Goal: Task Accomplishment & Management: Manage account settings

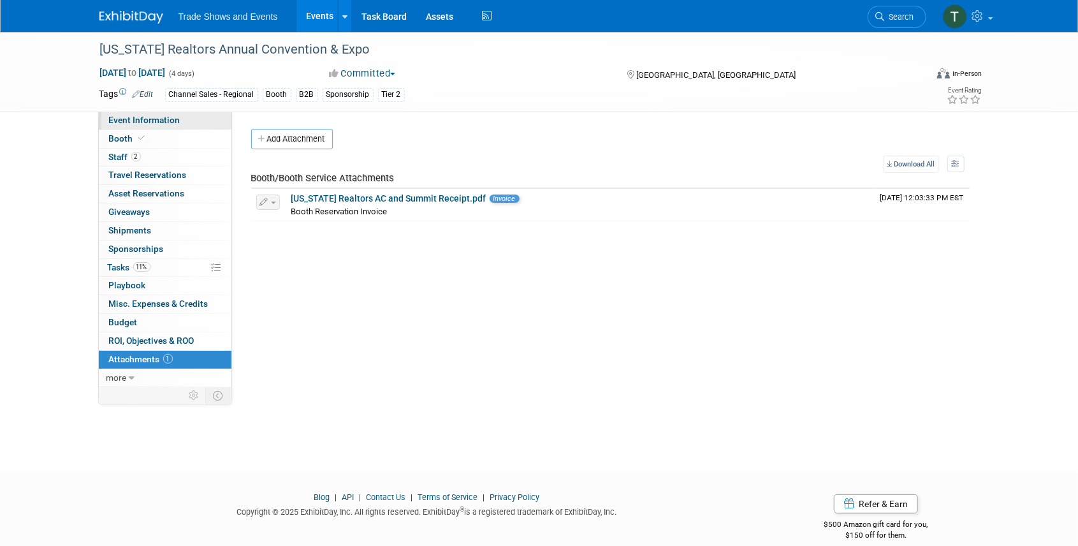
click at [138, 117] on span "Event Information" at bounding box center [144, 120] width 71 height 10
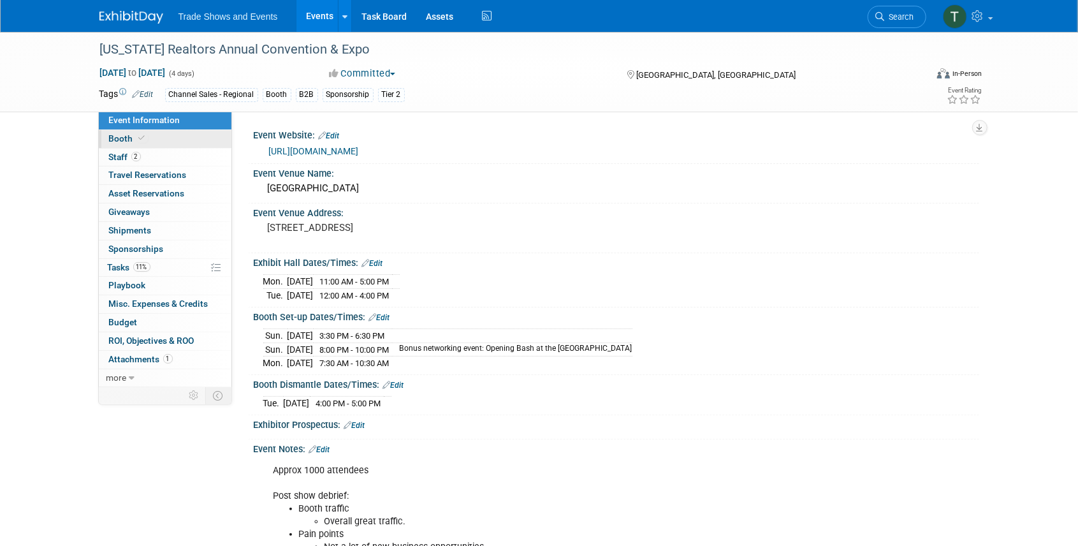
click at [149, 140] on link "Booth" at bounding box center [165, 139] width 133 height 18
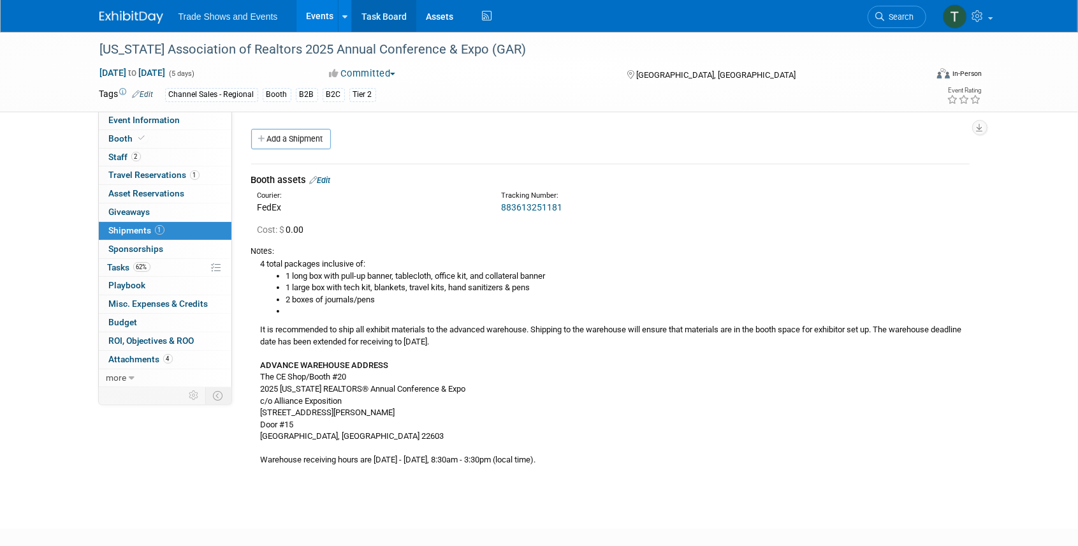
click at [367, 22] on link "Task Board" at bounding box center [384, 16] width 64 height 32
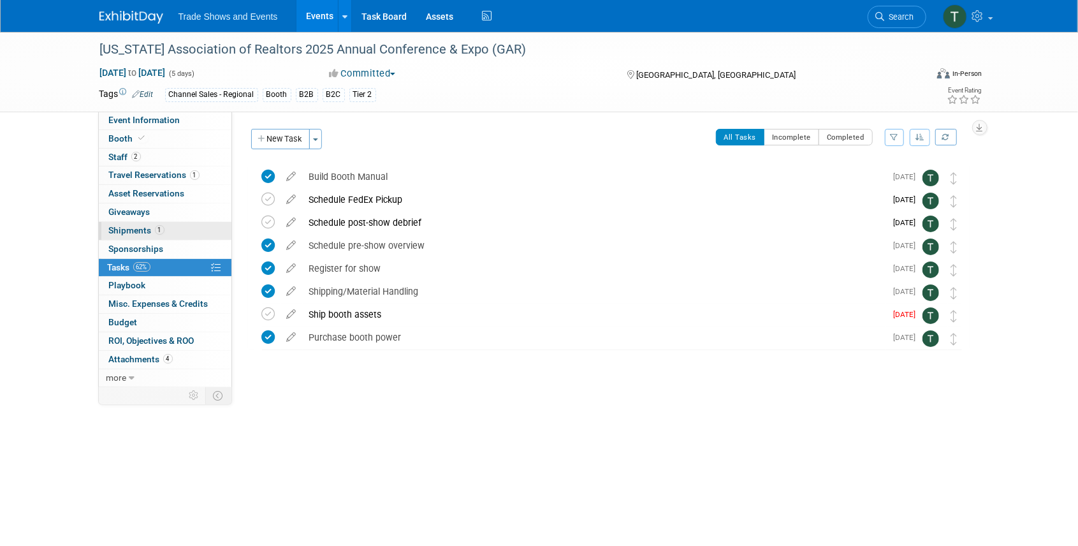
click at [145, 230] on span "Shipments 1" at bounding box center [136, 230] width 55 height 10
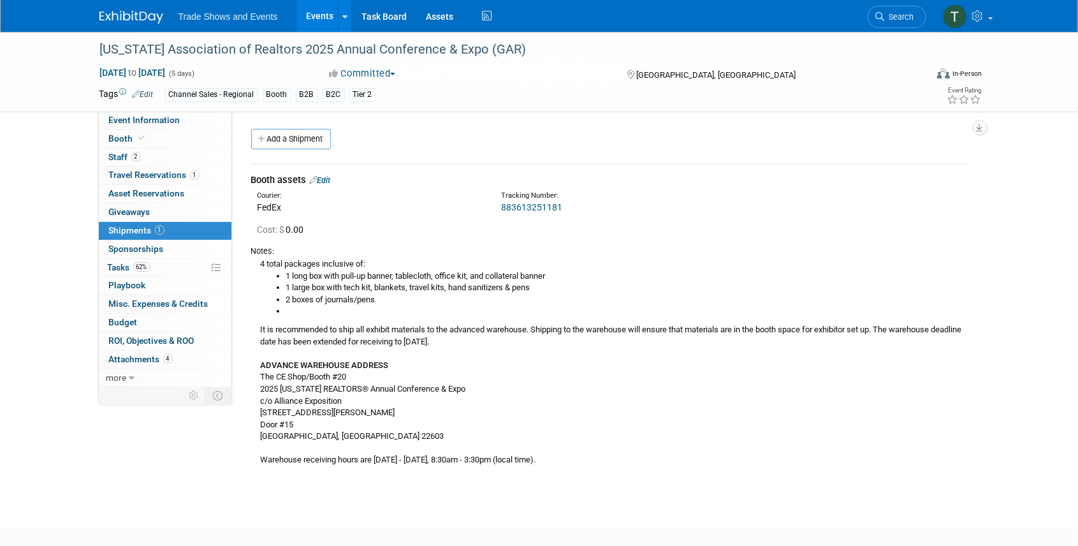
click at [533, 204] on link "883613251181" at bounding box center [531, 207] width 61 height 10
click at [108, 262] on span "Tasks 62%" at bounding box center [129, 267] width 43 height 10
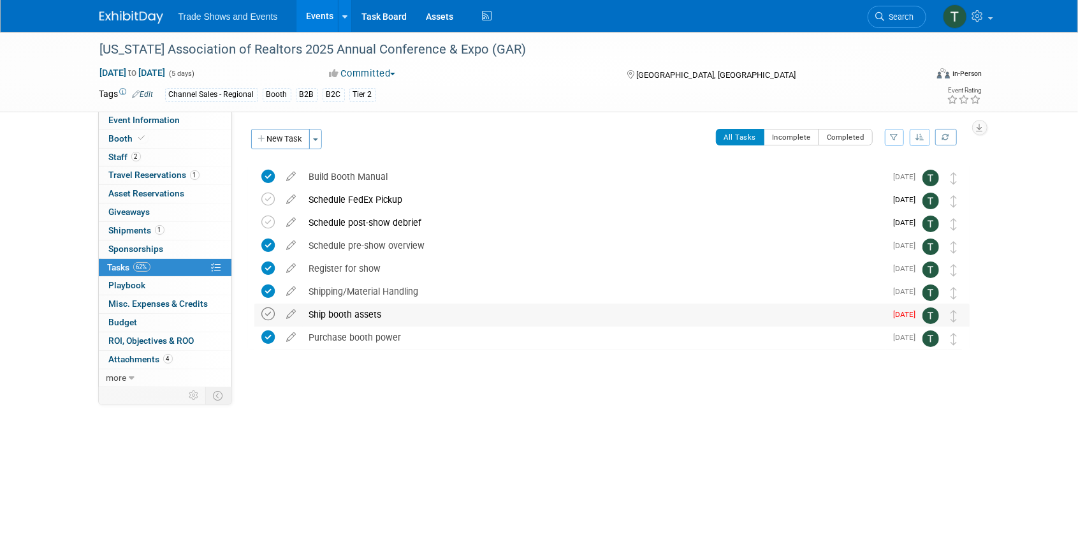
click at [270, 309] on icon at bounding box center [268, 313] width 13 height 13
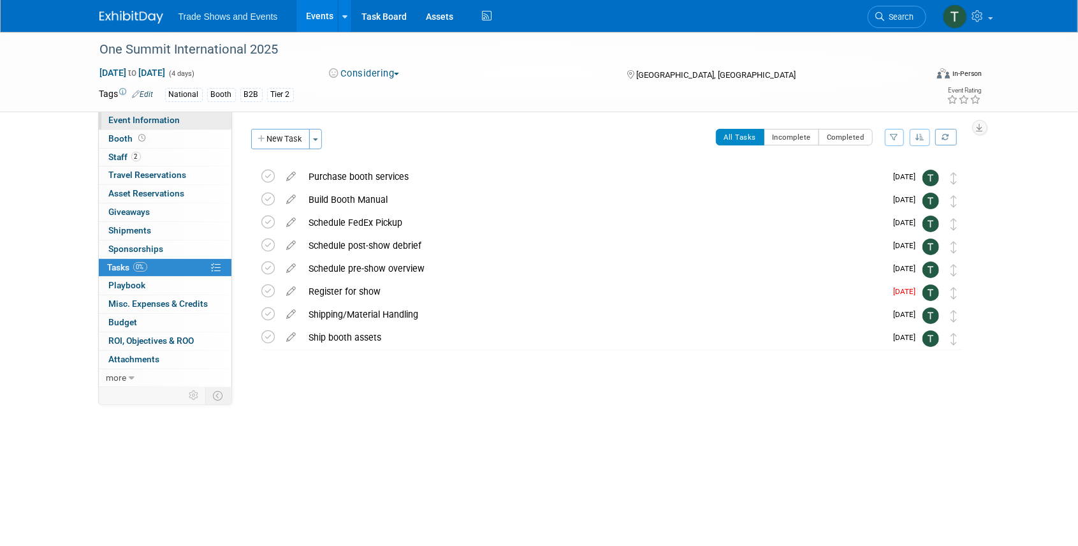
click at [154, 119] on span "Event Information" at bounding box center [144, 120] width 71 height 10
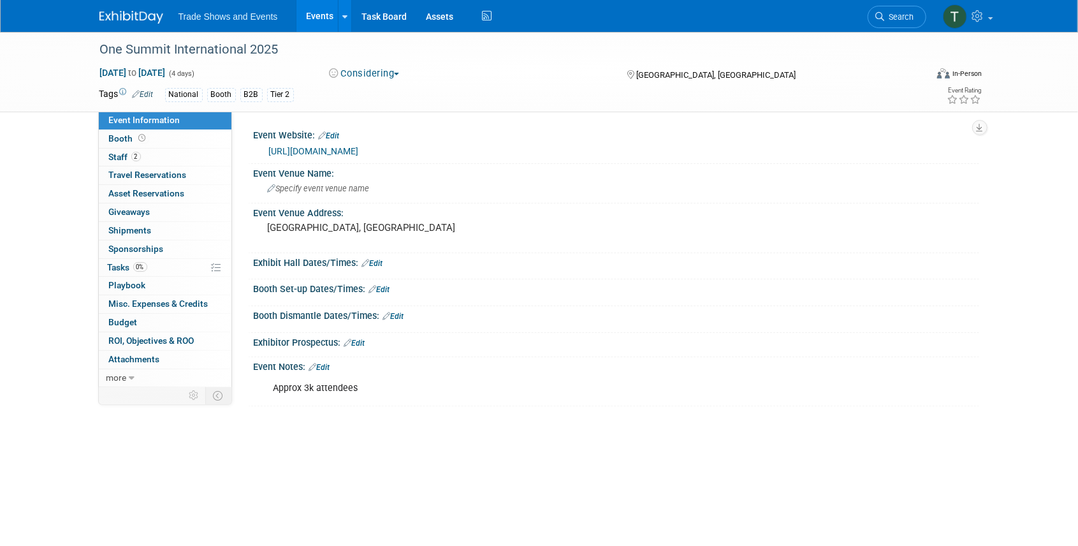
click at [293, 151] on link "https://www.onesummit2025.com/" at bounding box center [314, 151] width 90 height 10
click at [125, 265] on span "Tasks 0%" at bounding box center [128, 267] width 40 height 10
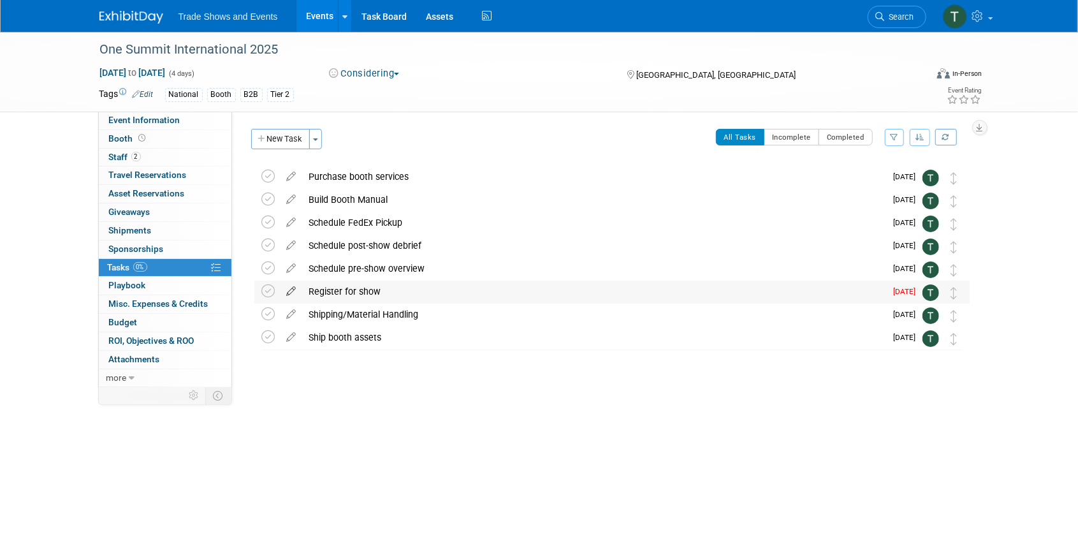
click at [289, 289] on icon at bounding box center [292, 289] width 22 height 16
select select "7"
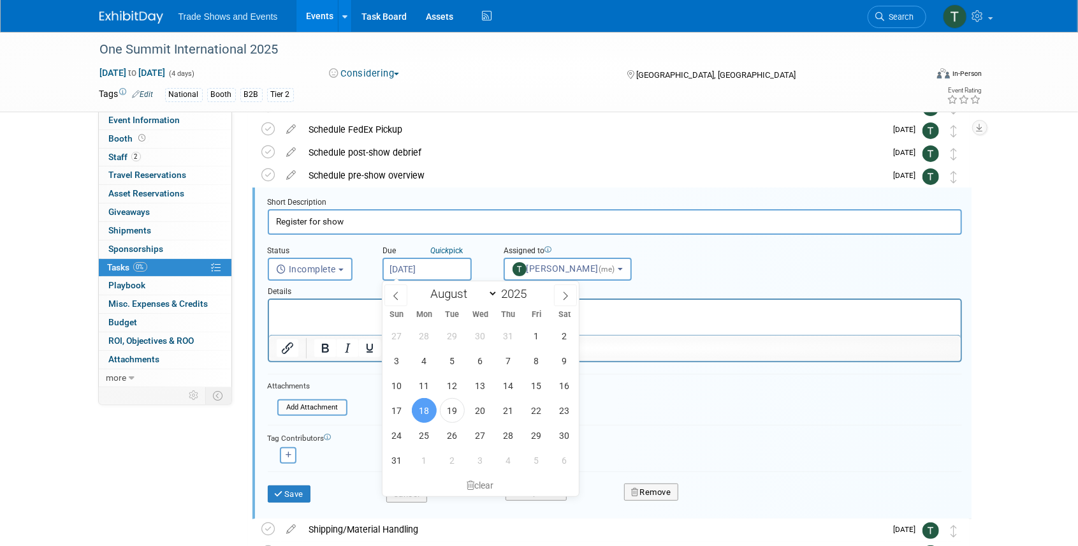
click at [427, 265] on input "Aug 18, 2025" at bounding box center [427, 269] width 89 height 23
click at [539, 407] on span "22" at bounding box center [536, 410] width 25 height 25
type input "Aug 22, 2025"
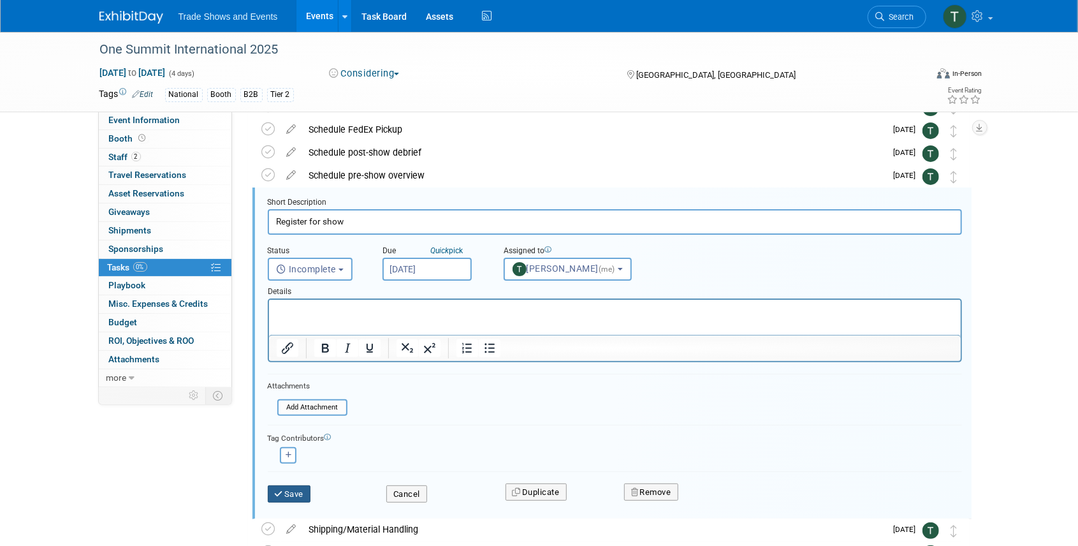
click at [281, 492] on icon "submit" at bounding box center [280, 494] width 10 height 8
